Goal: Obtain resource: Download file/media

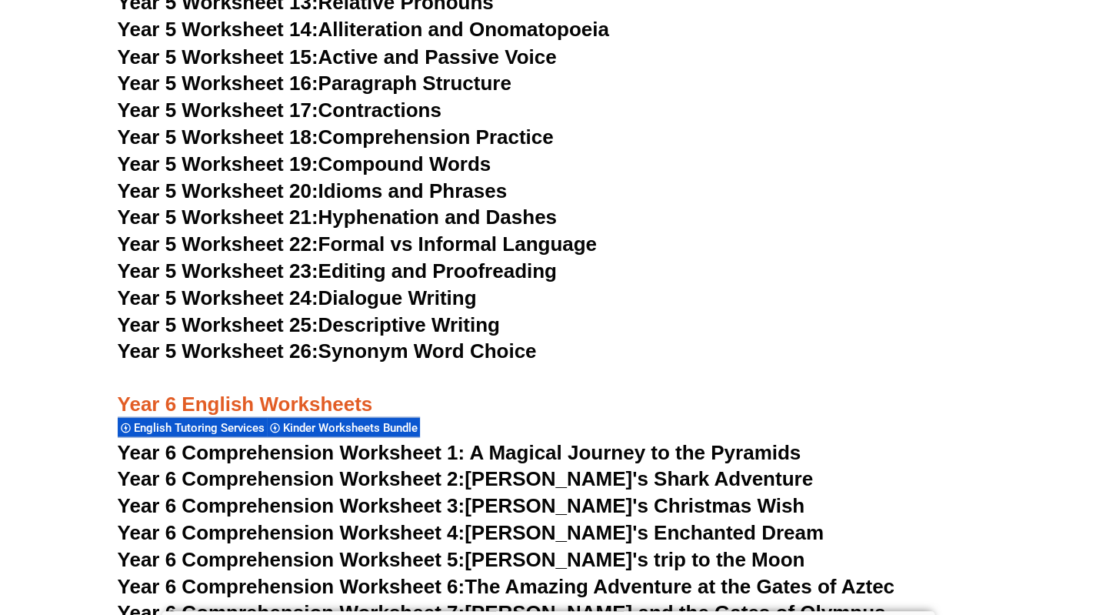
scroll to position [8178, 0]
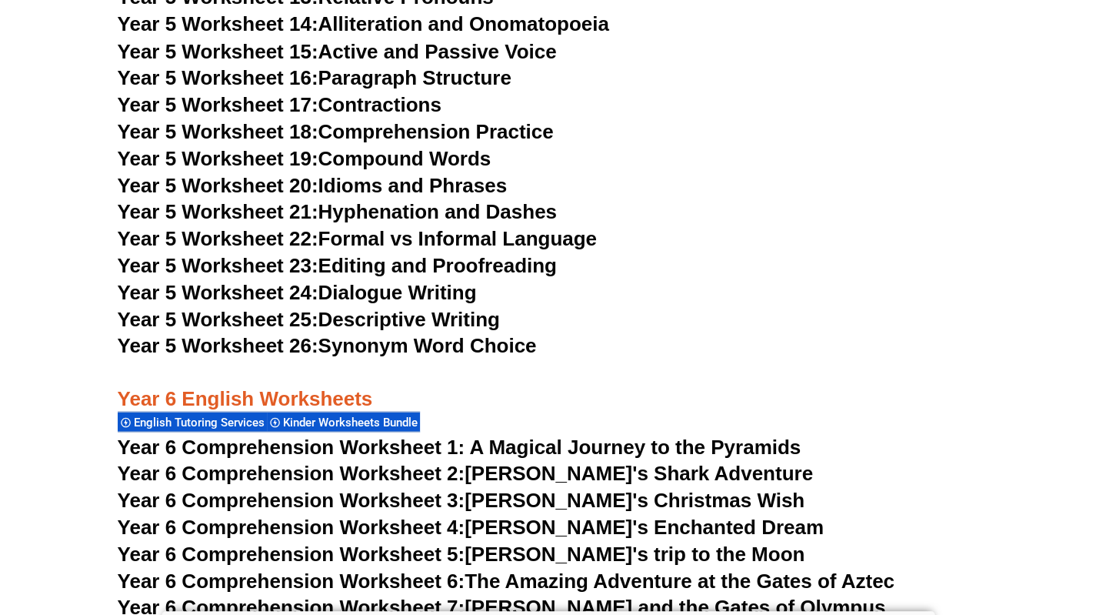
click at [348, 319] on link "Year 5 Worksheet 25: Descriptive Writing" at bounding box center [309, 318] width 382 height 23
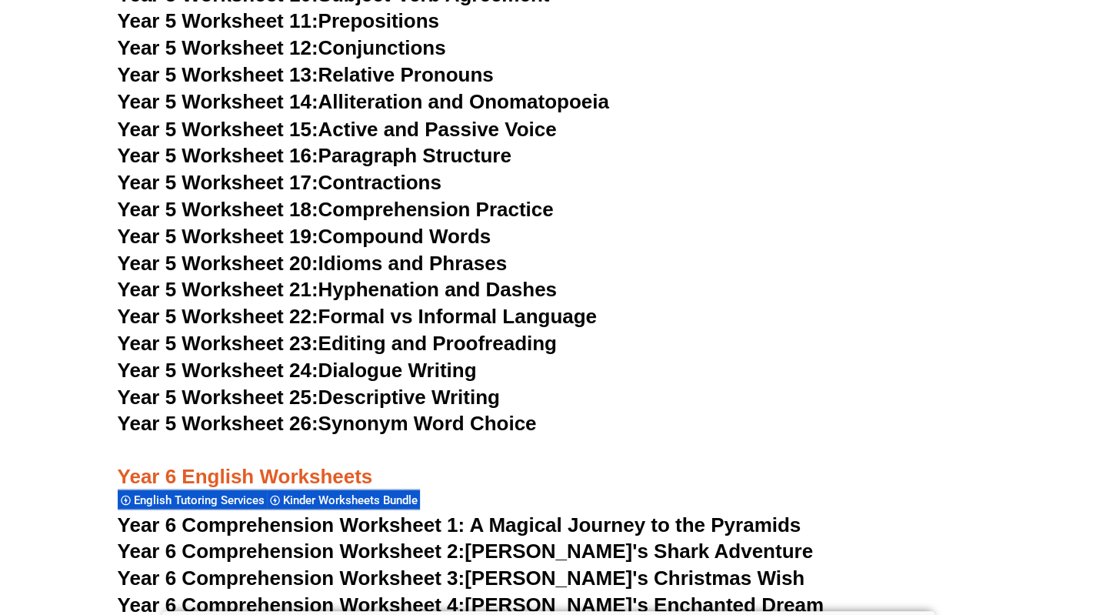
scroll to position [8097, 0]
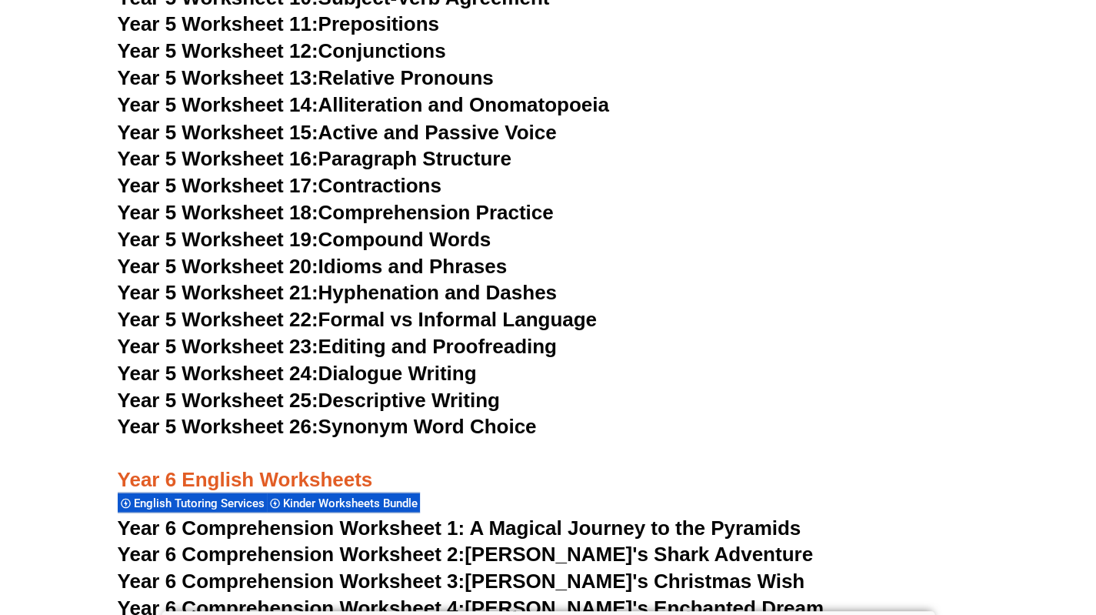
click at [369, 264] on link "Year 5 Worksheet 20: Idioms and Phrases" at bounding box center [312, 265] width 389 height 23
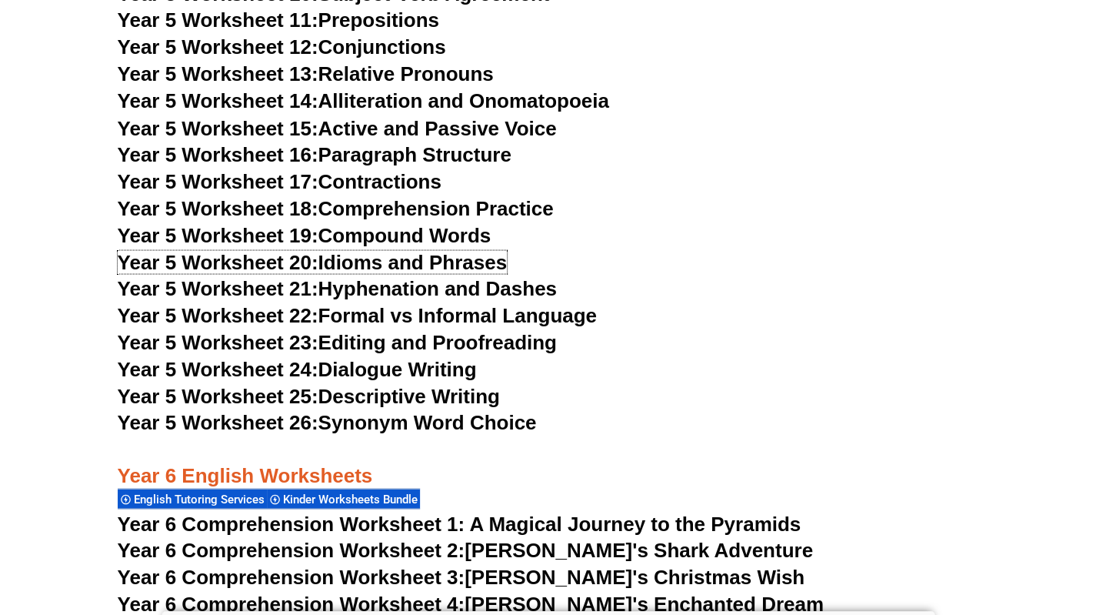
scroll to position [8096, 0]
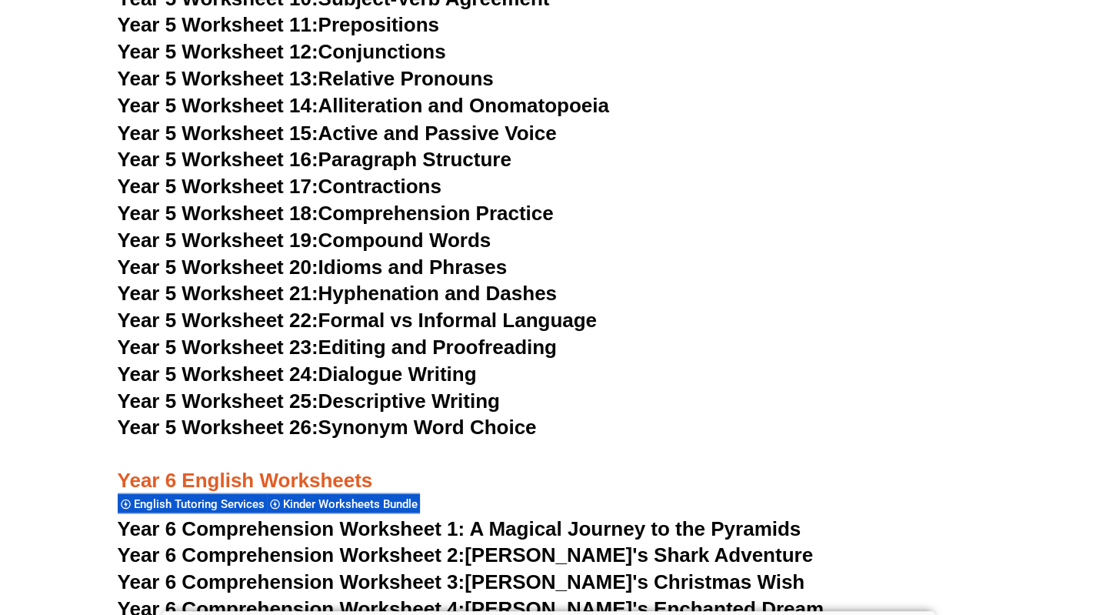
click at [457, 213] on link "Year 5 Worksheet 18: Comprehension Practice" at bounding box center [336, 212] width 436 height 23
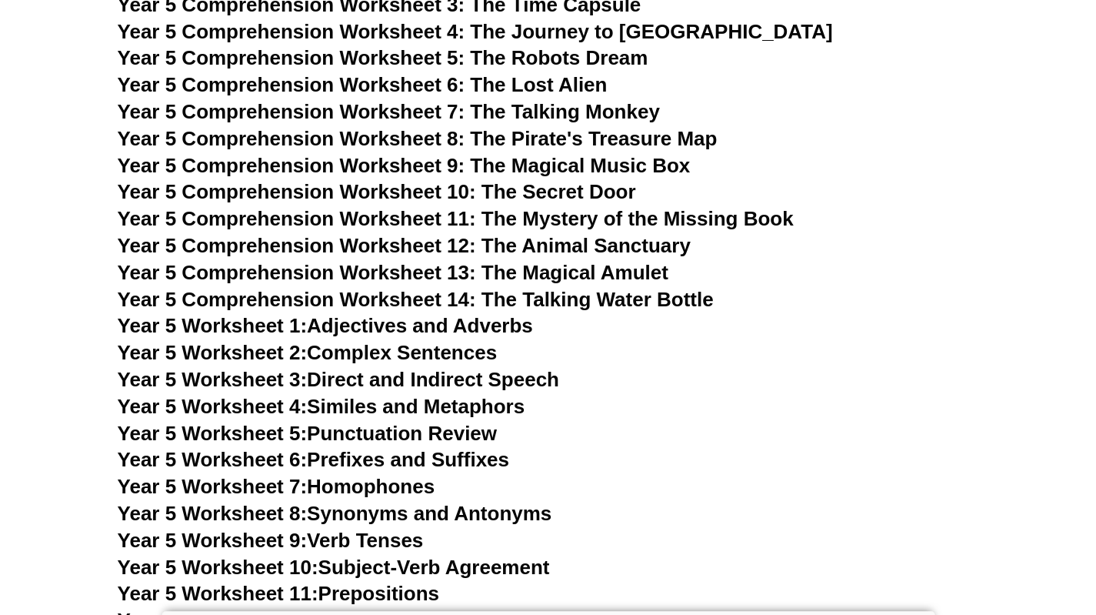
scroll to position [7518, 0]
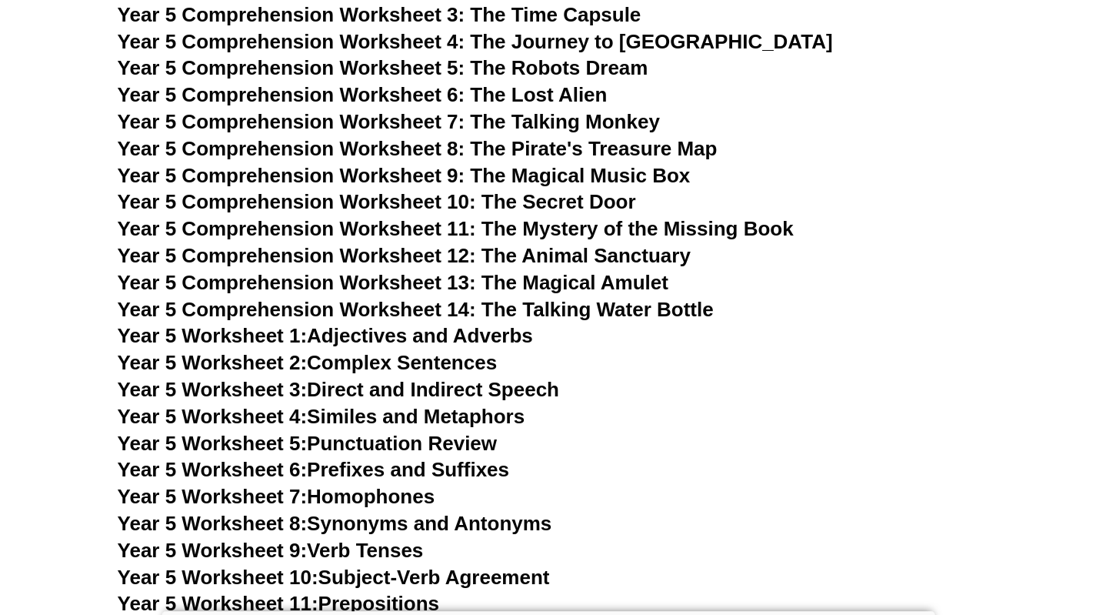
click at [561, 281] on span "Year 5 Comprehension Worksheet 13: The Magical Amulet" at bounding box center [393, 282] width 551 height 23
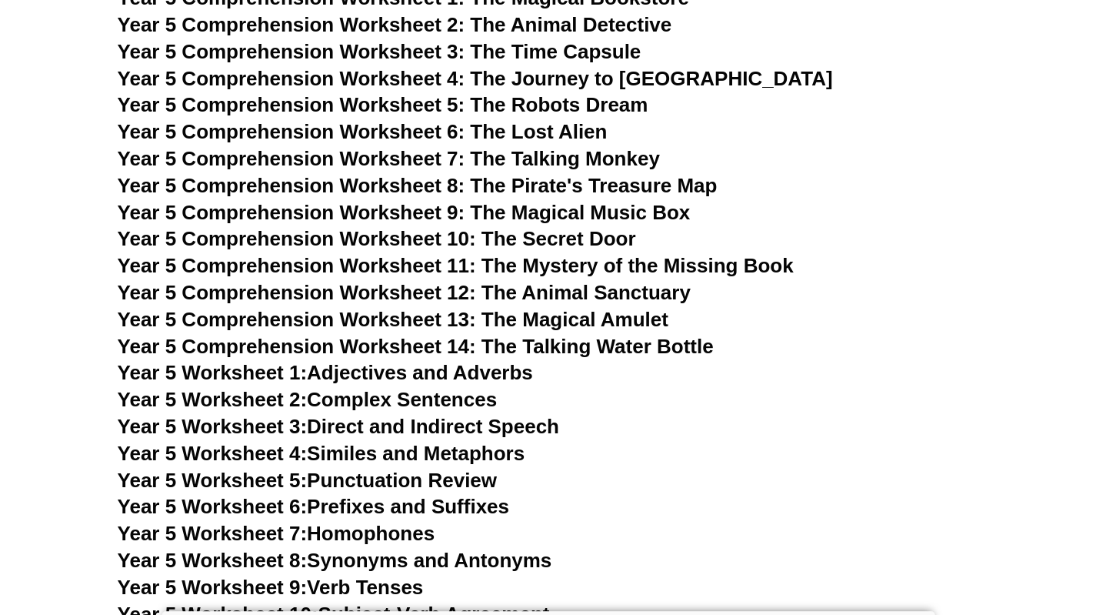
scroll to position [7485, 0]
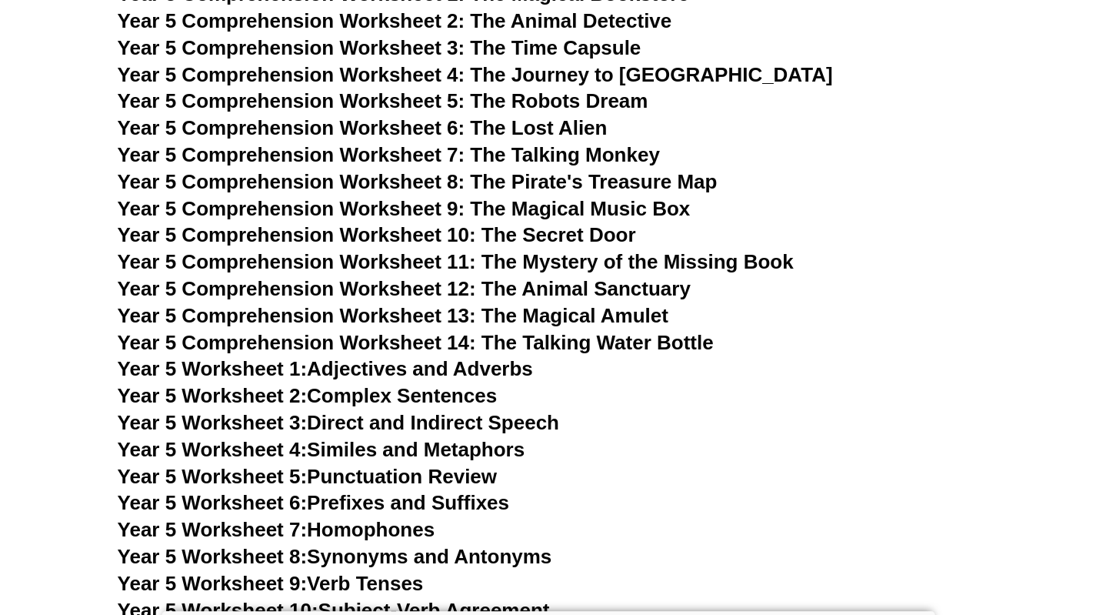
click at [629, 342] on span "Year 5 Comprehension Worksheet 14: The Talking Water Bottle" at bounding box center [416, 342] width 596 height 23
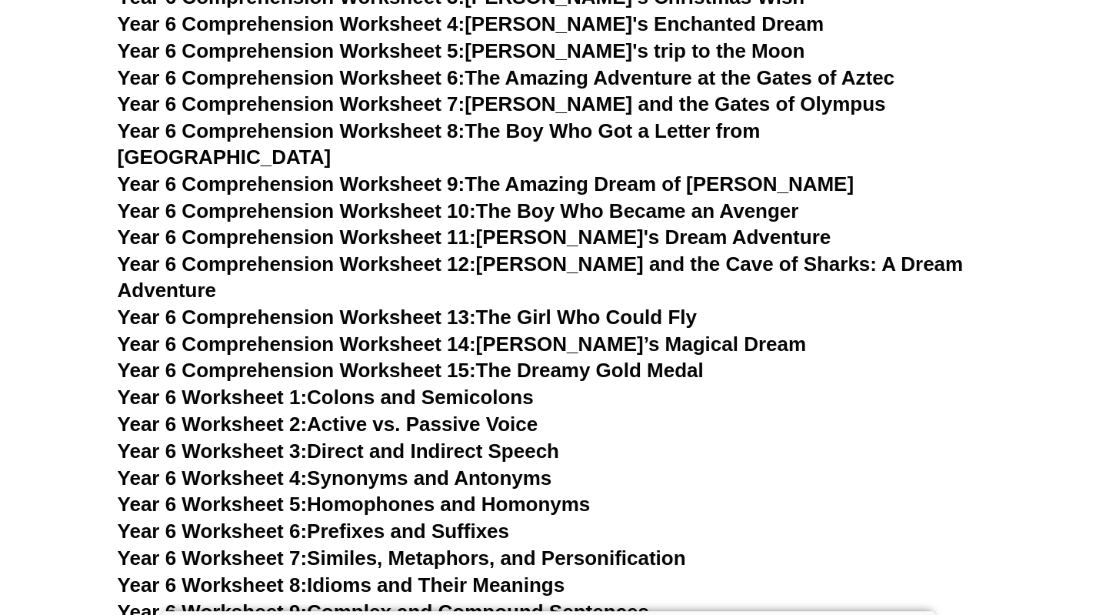
scroll to position [8682, 0]
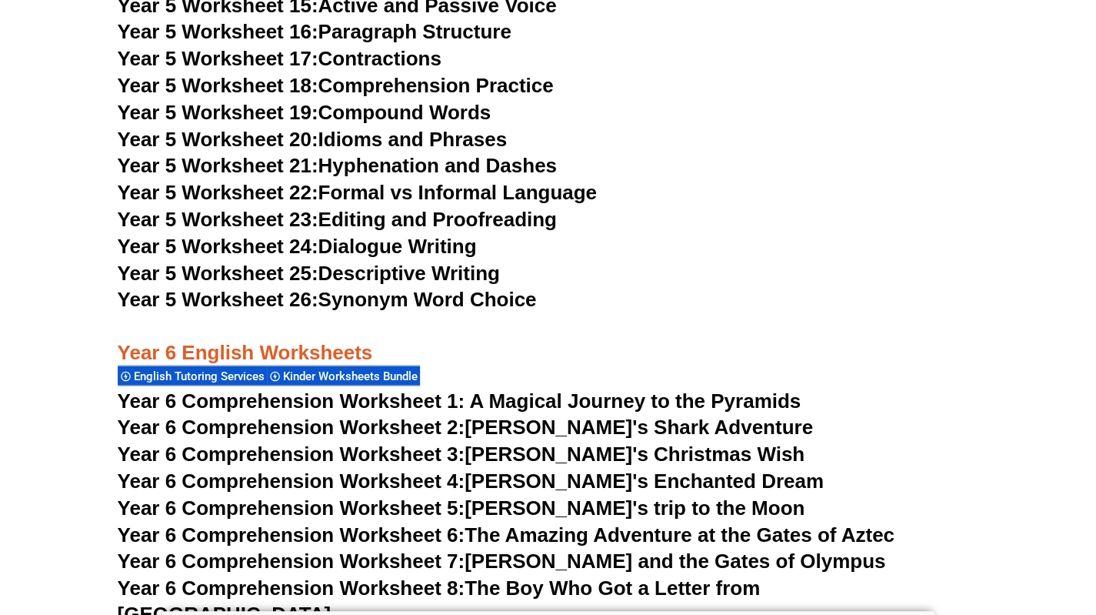
scroll to position [8221, 0]
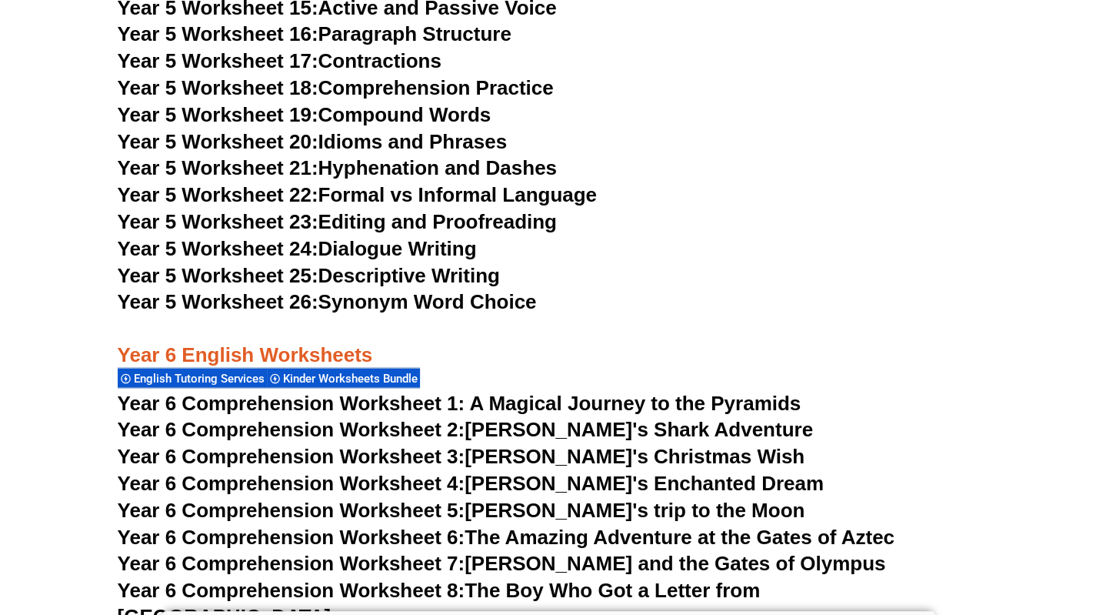
click at [465, 302] on link "Year 5 Worksheet 26: Synonym Word Choice" at bounding box center [327, 301] width 419 height 23
click at [483, 227] on link "Year 5 Worksheet 23: Editing and Proofreading" at bounding box center [337, 221] width 439 height 23
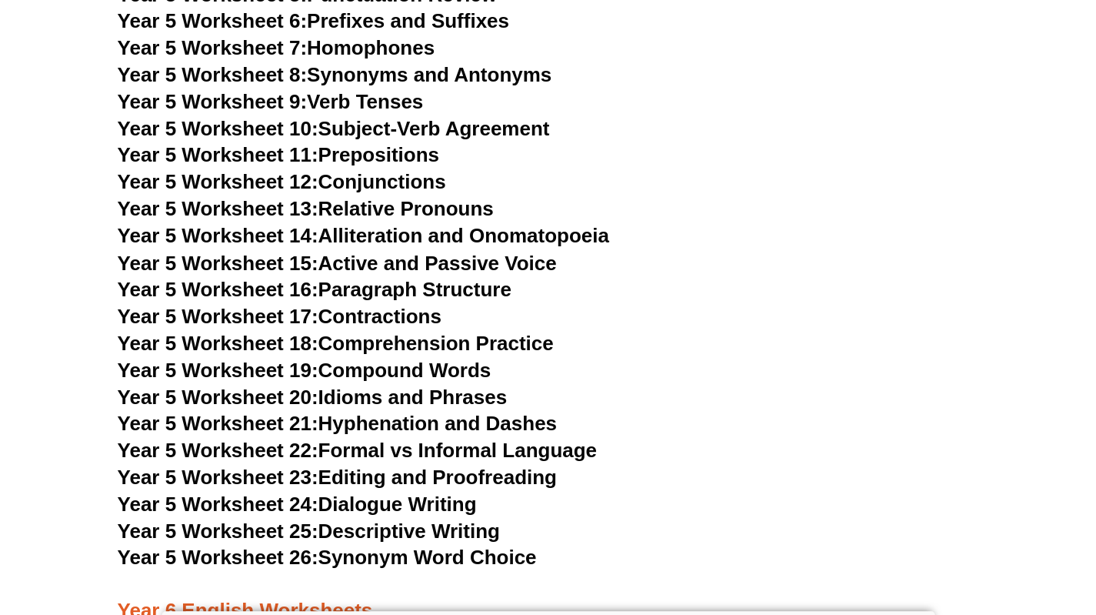
scroll to position [7963, 0]
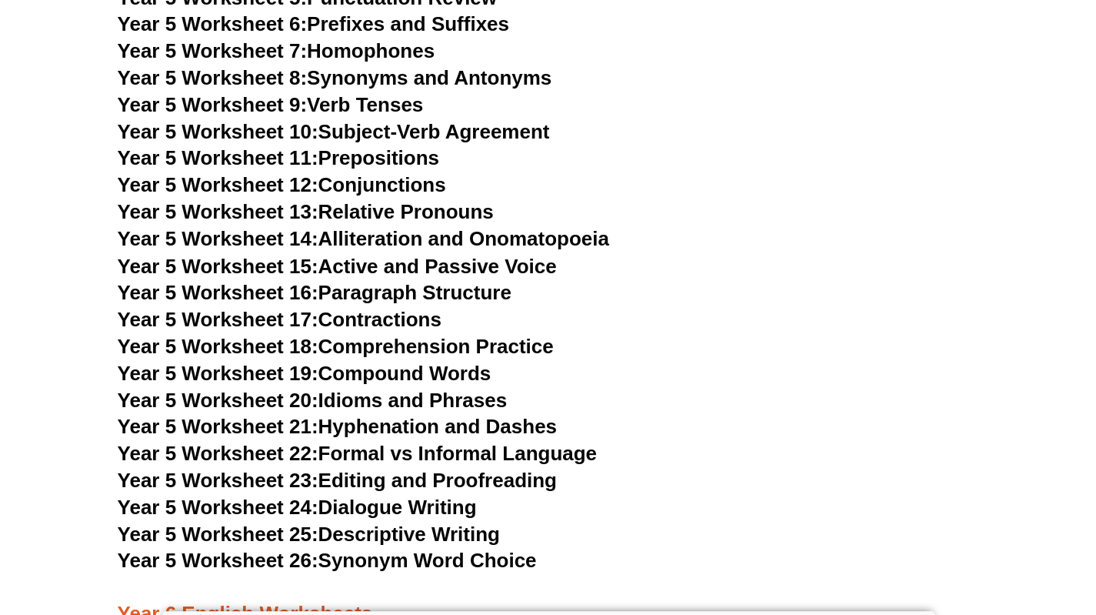
click at [387, 354] on link "Year 5 Worksheet 18: Comprehension Practice" at bounding box center [336, 345] width 436 height 23
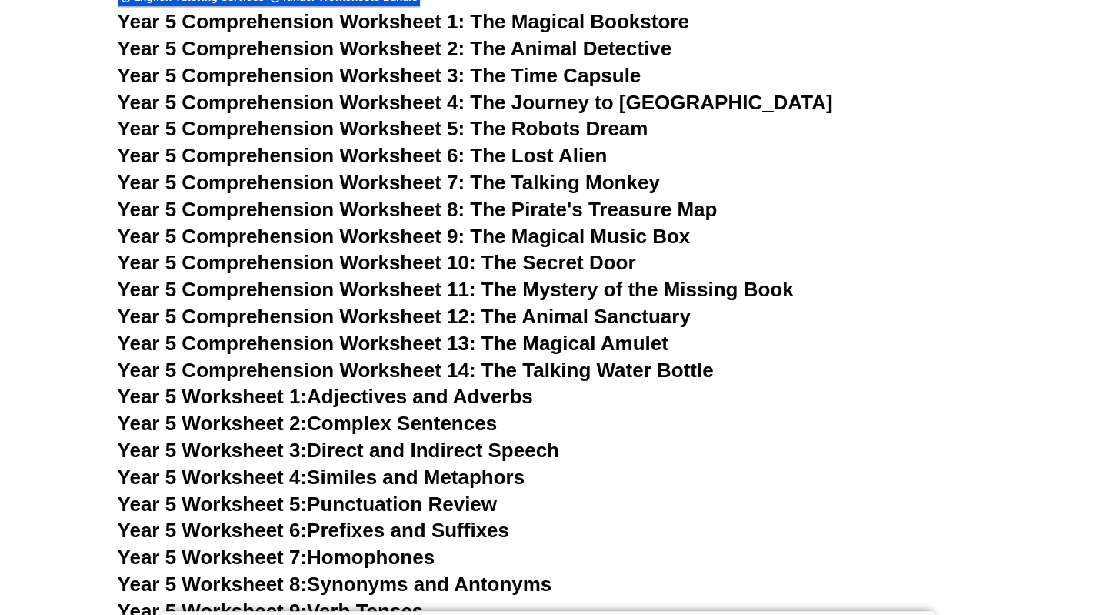
scroll to position [7458, 0]
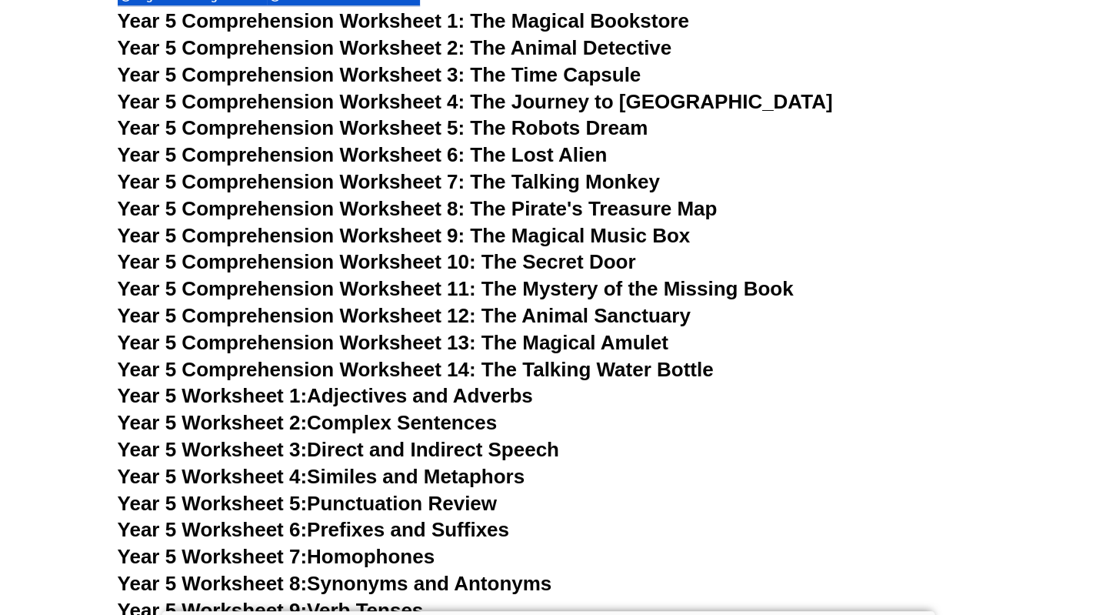
click at [594, 315] on span "Year 5 Comprehension Worksheet 12: The Animal Sanctuary" at bounding box center [404, 315] width 573 height 23
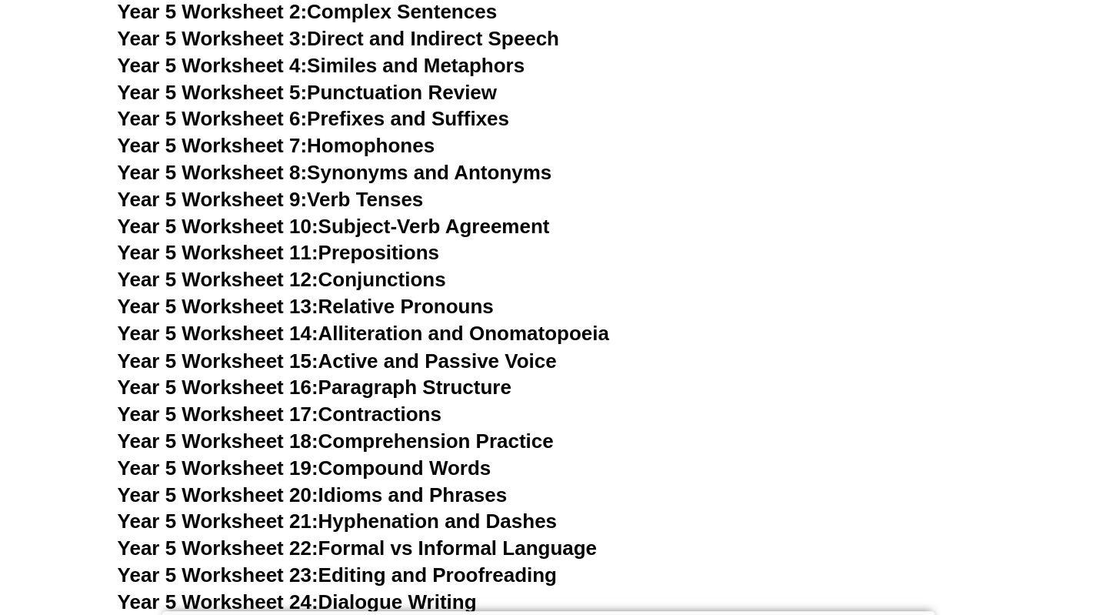
scroll to position [7851, 0]
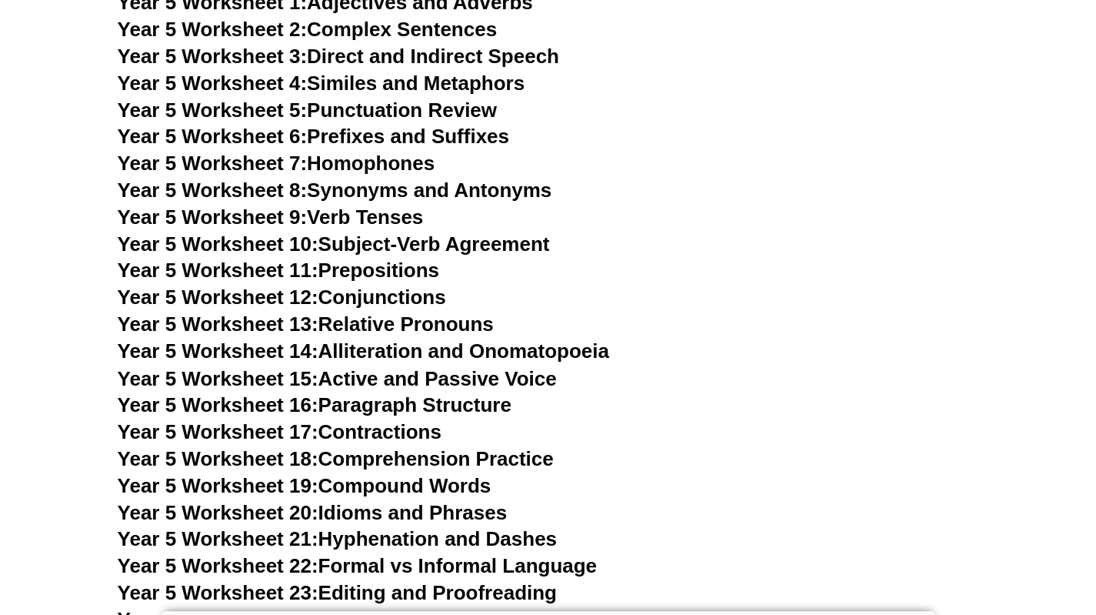
click at [409, 408] on link "Year 5 Worksheet 16: Paragraph Structure" at bounding box center [315, 403] width 394 height 23
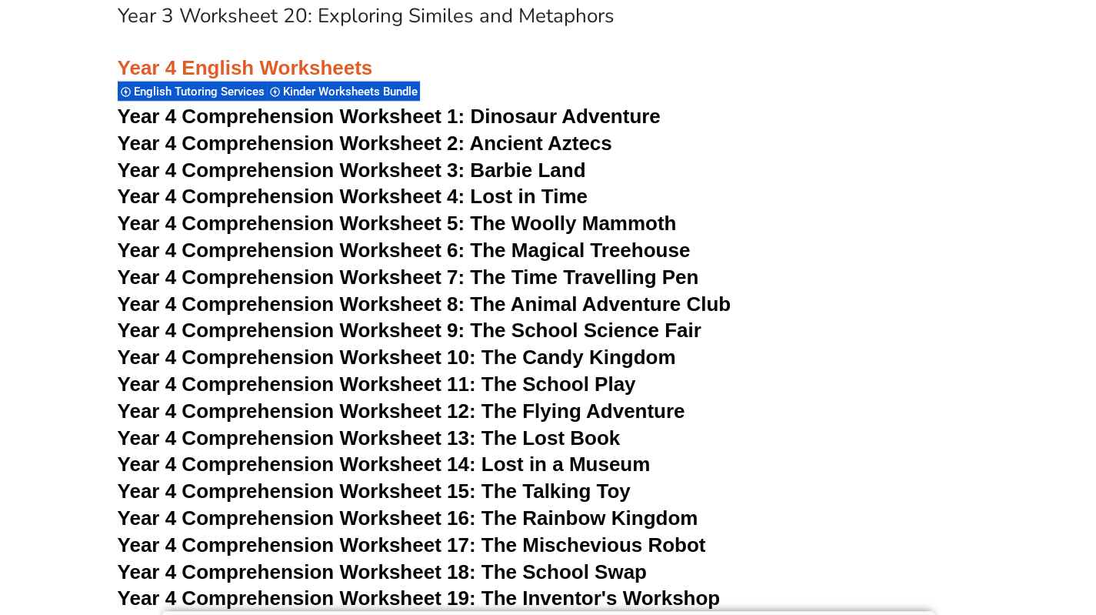
scroll to position [6217, 0]
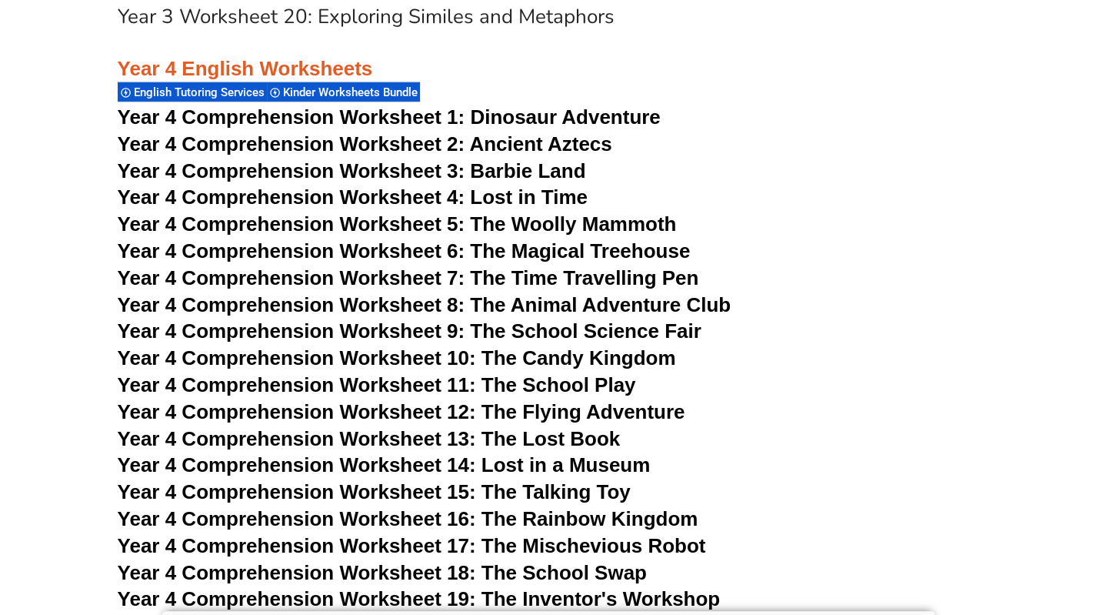
click at [525, 522] on span "Year 4 Comprehension Worksheet 16: The Rainbow Kingdom" at bounding box center [408, 518] width 581 height 23
click at [587, 255] on span "Year 4 Comprehension Worksheet 6: The Magical Treehouse" at bounding box center [404, 250] width 573 height 23
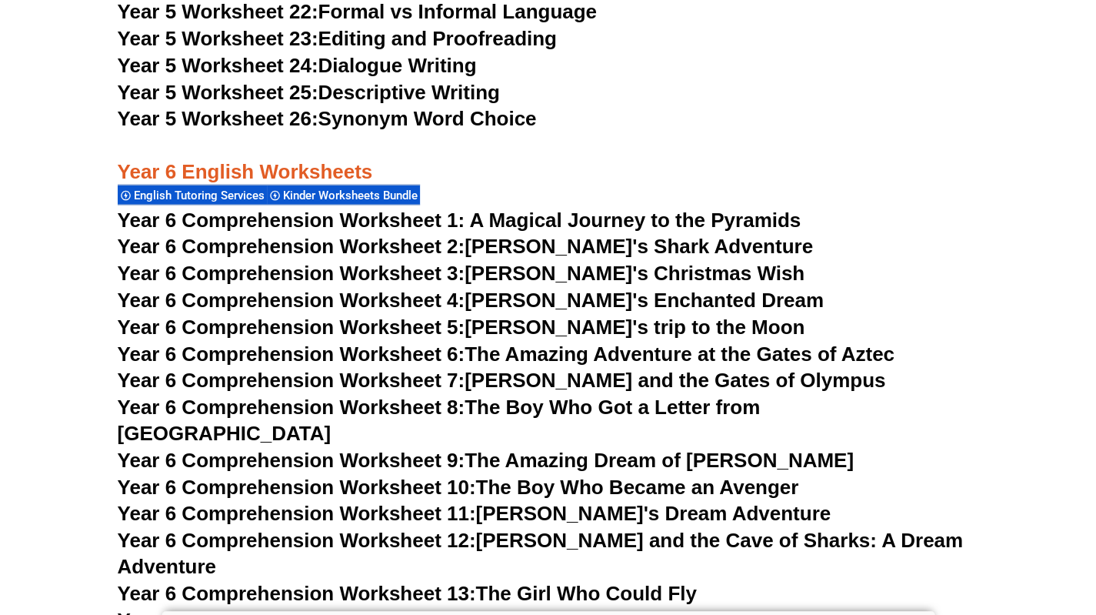
scroll to position [8409, 0]
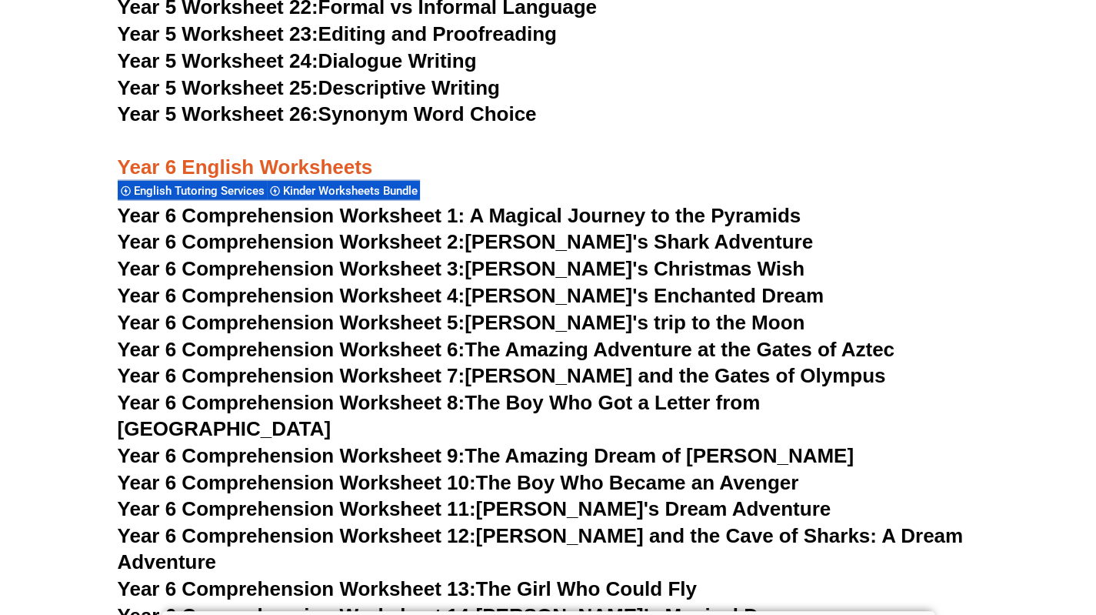
click at [615, 221] on span "Year 6 Comprehension Worksheet 1: A Magical Journey to the Pyramids" at bounding box center [460, 215] width 684 height 23
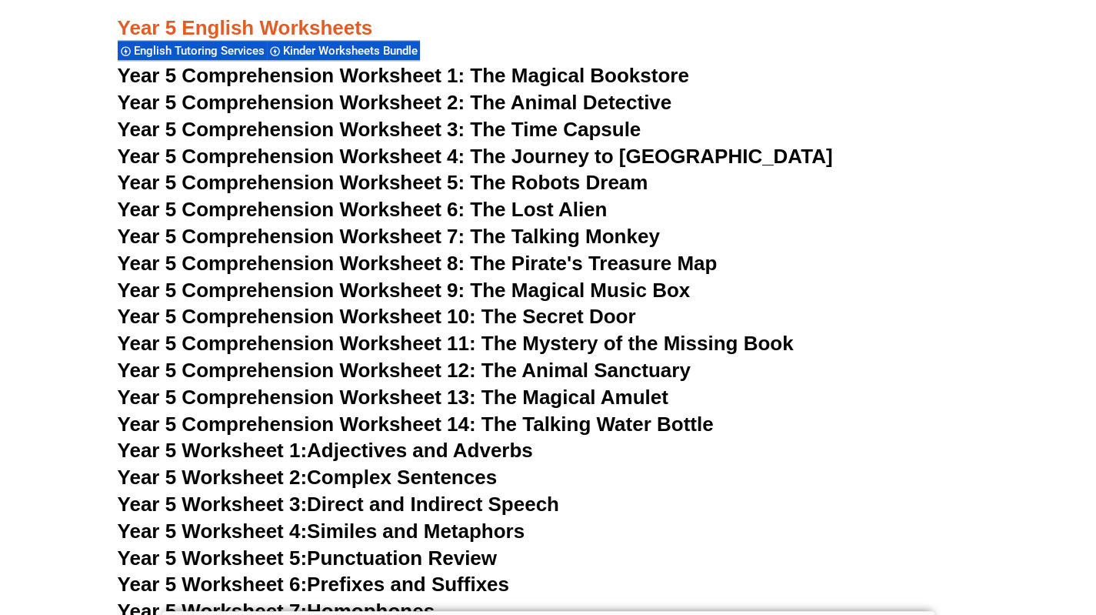
scroll to position [7478, 0]
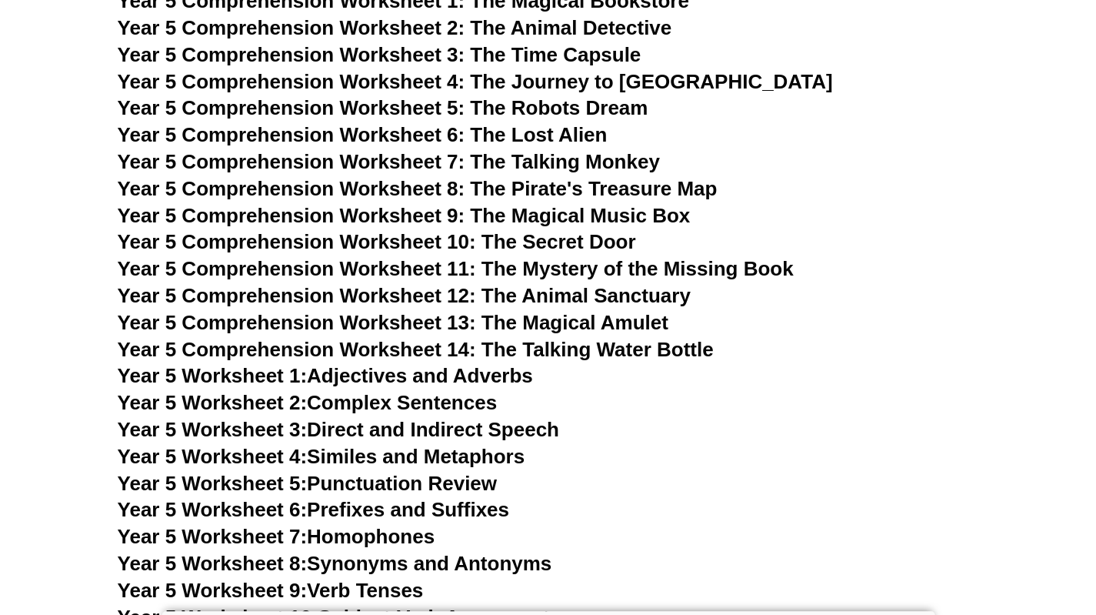
click at [588, 222] on span "Year 5 Comprehension Worksheet 9: The Magical Music Box" at bounding box center [404, 215] width 573 height 23
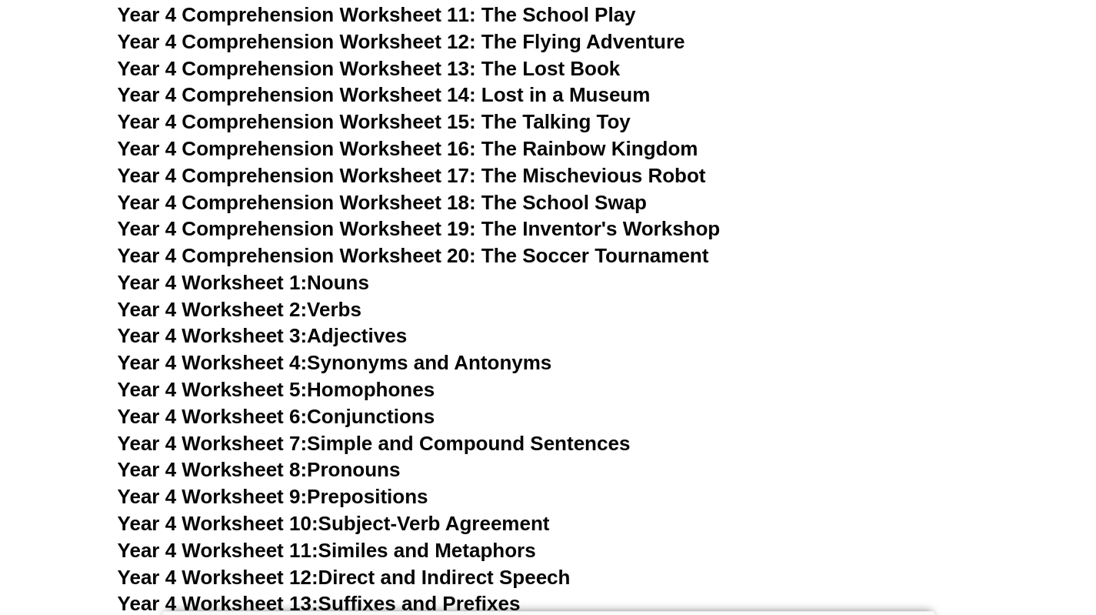
scroll to position [6586, 0]
click at [528, 117] on span "Year 4 Comprehension Worksheet 15: The Talking Toy" at bounding box center [374, 122] width 513 height 23
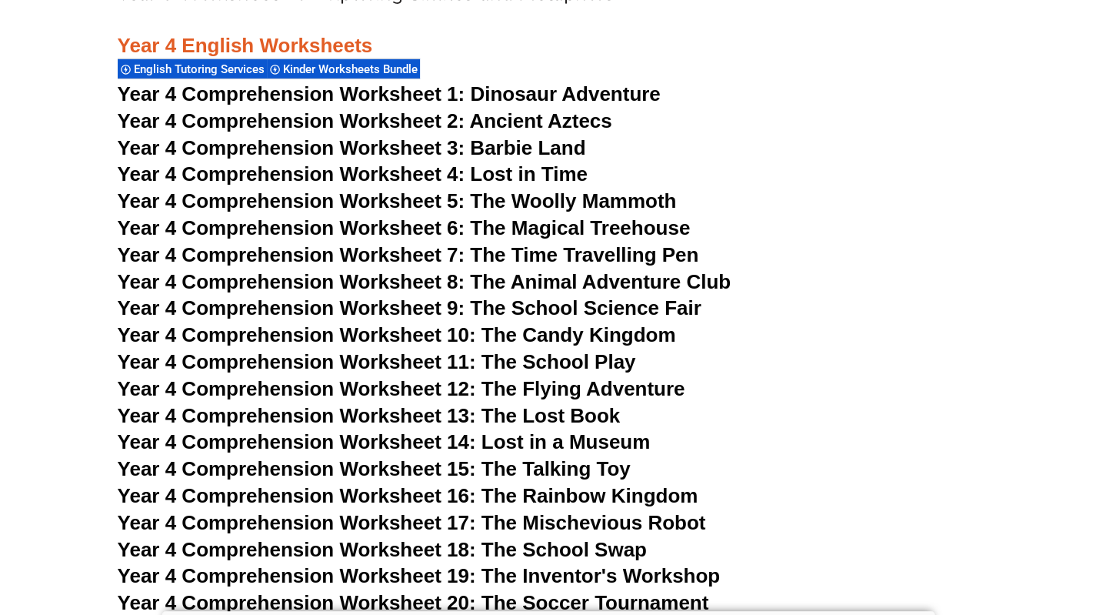
scroll to position [6231, 0]
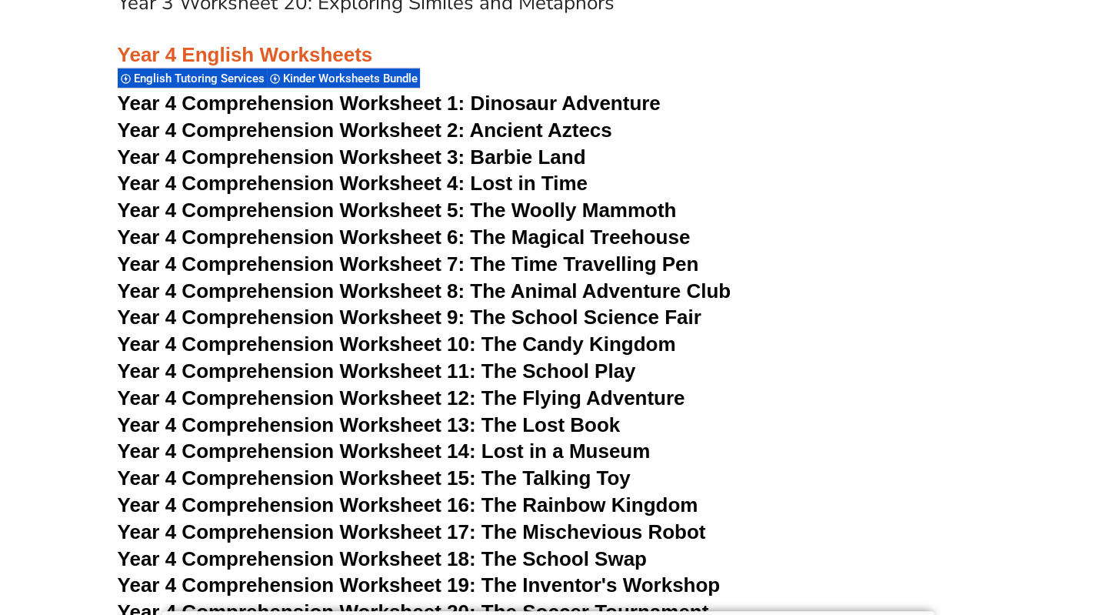
click at [479, 105] on span "Dinosaur Adventure" at bounding box center [565, 103] width 190 height 23
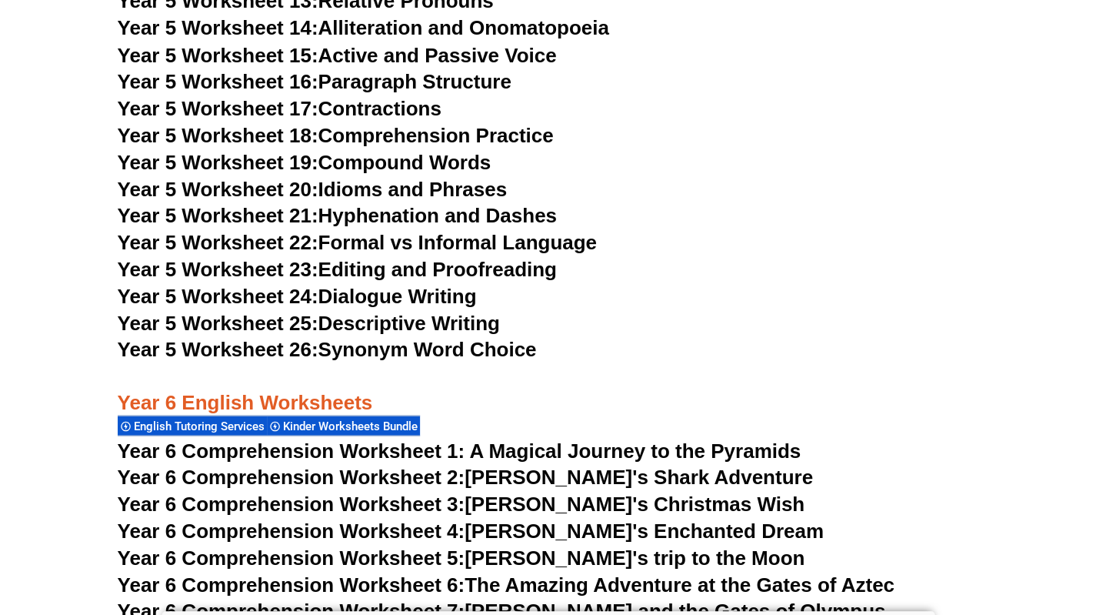
scroll to position [8178, 0]
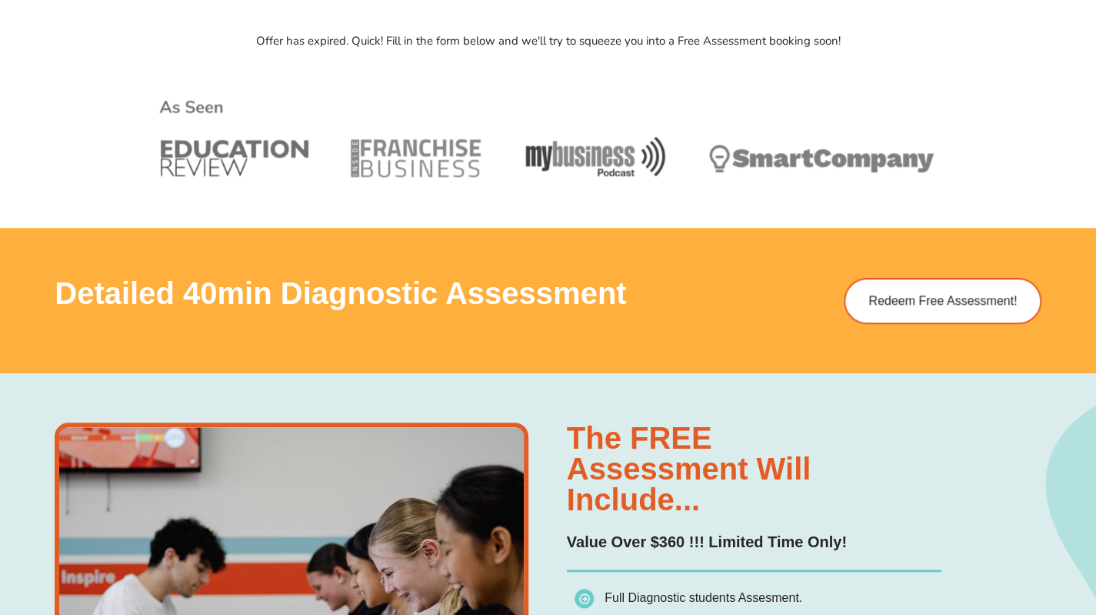
scroll to position [809, 0]
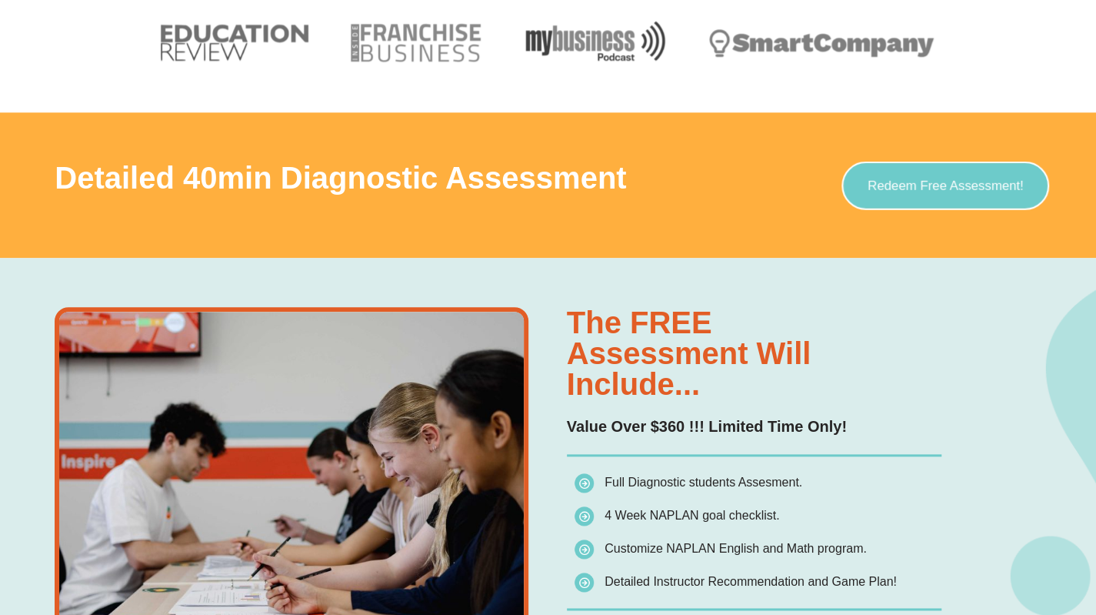
click at [963, 183] on span "Redeem Free Assessment!" at bounding box center [946, 184] width 156 height 13
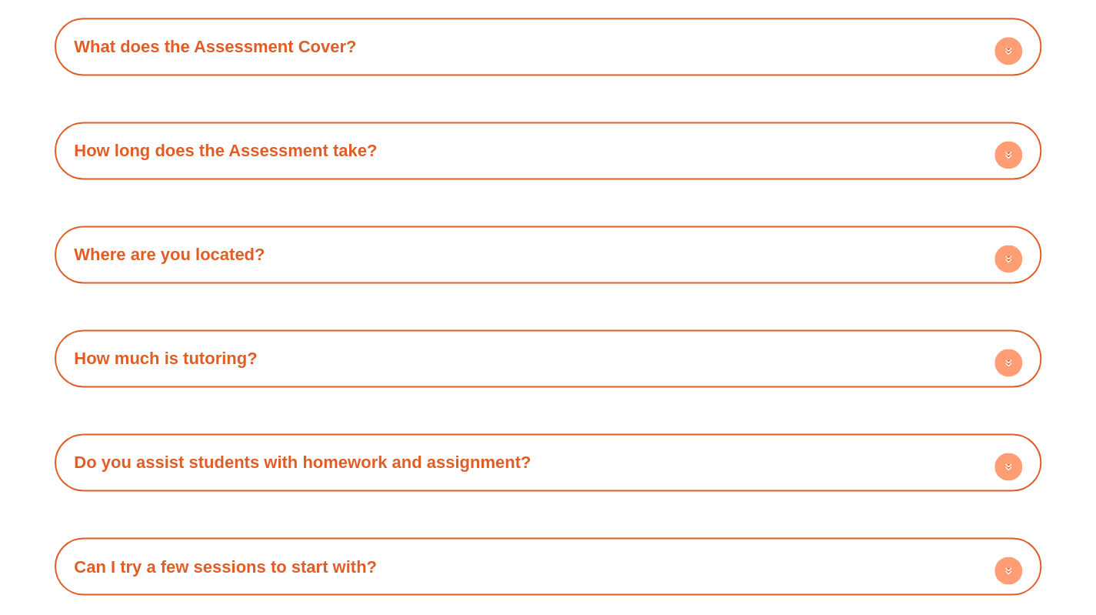
scroll to position [4453, 0]
